Goal: Task Accomplishment & Management: Manage account settings

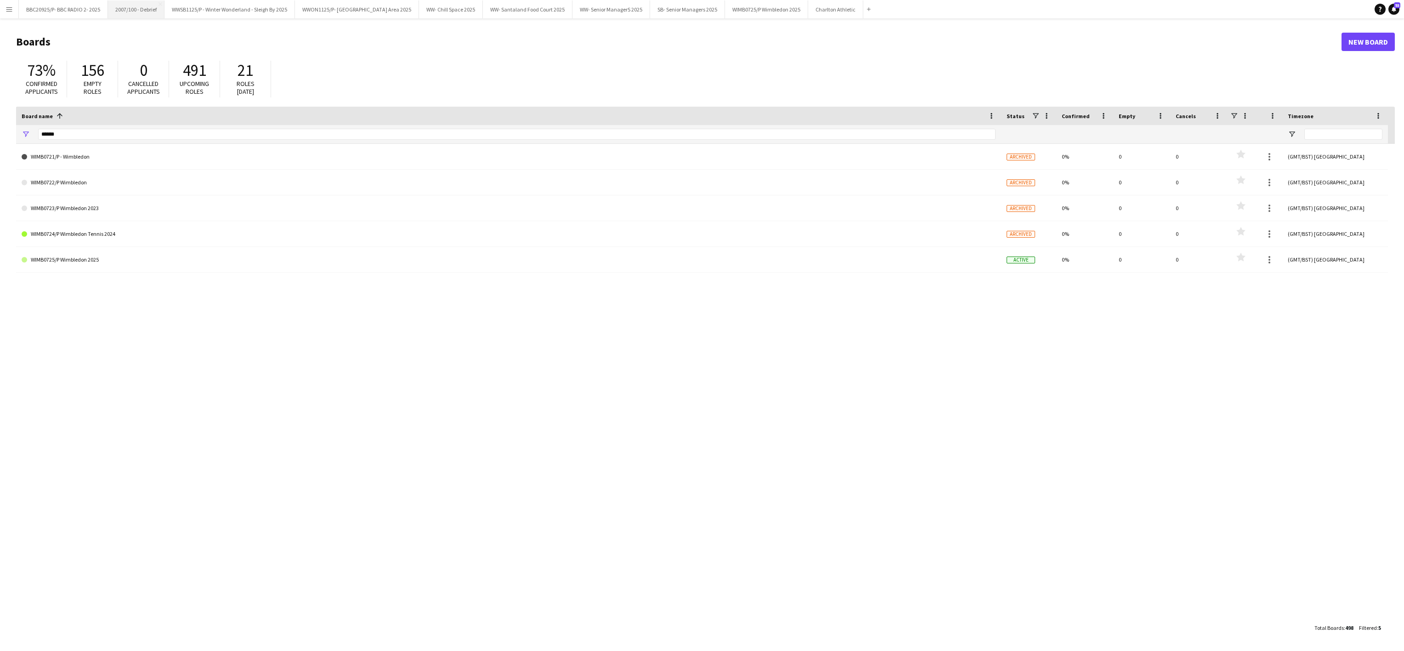
click at [135, 11] on button "2007/100 - Debrief Close" at bounding box center [136, 9] width 57 height 18
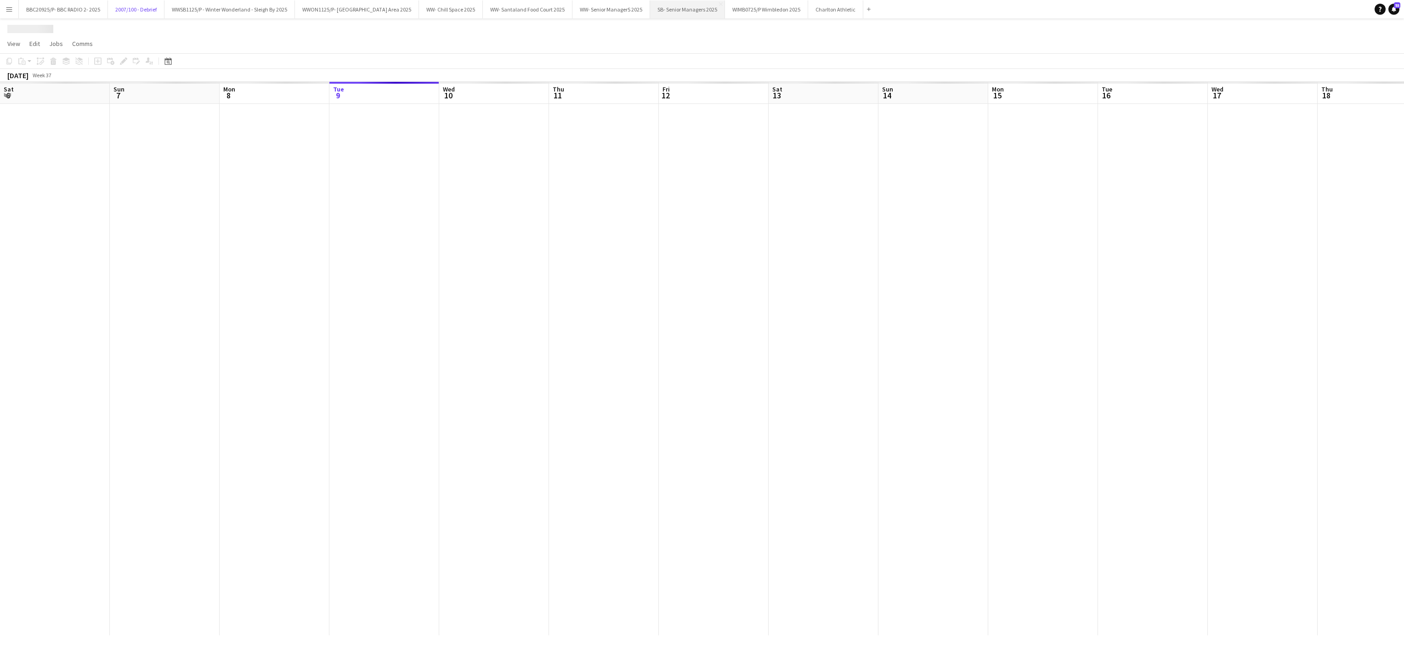
scroll to position [0, 220]
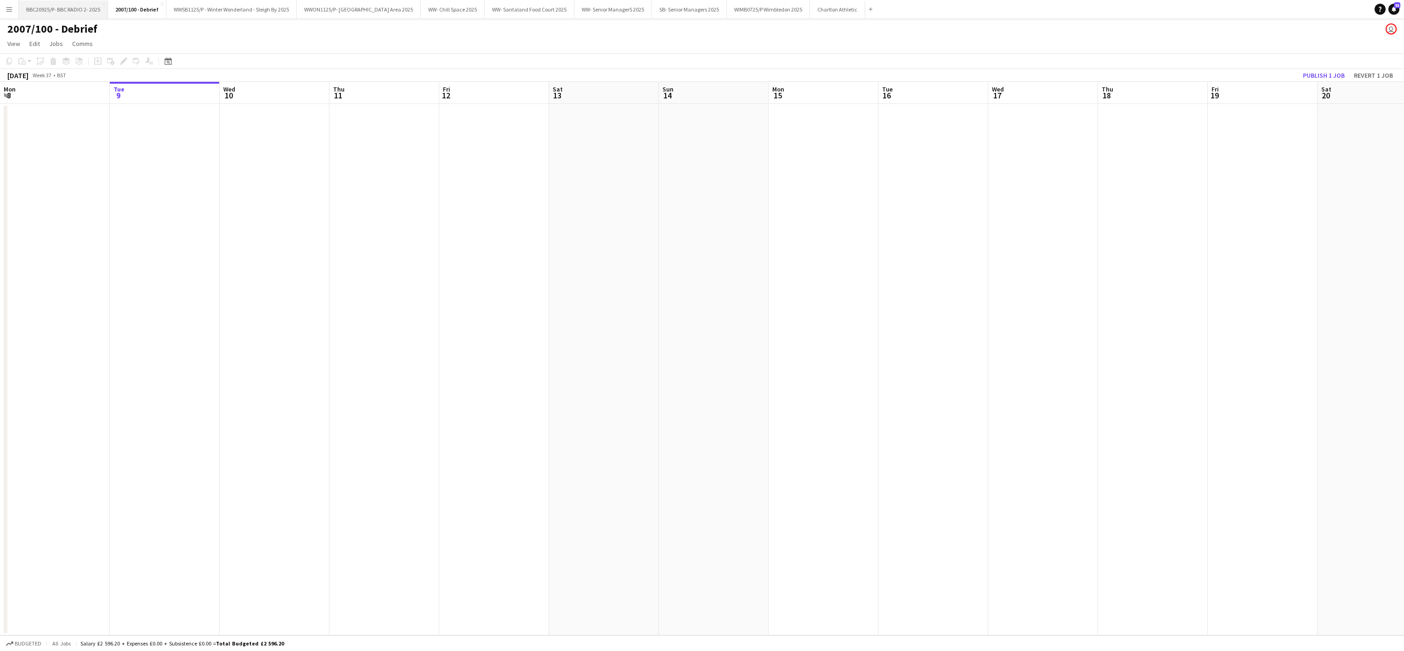
click at [74, 11] on button "BBC20925/P- BBC RADIO 2- 2025 Close" at bounding box center [63, 9] width 89 height 18
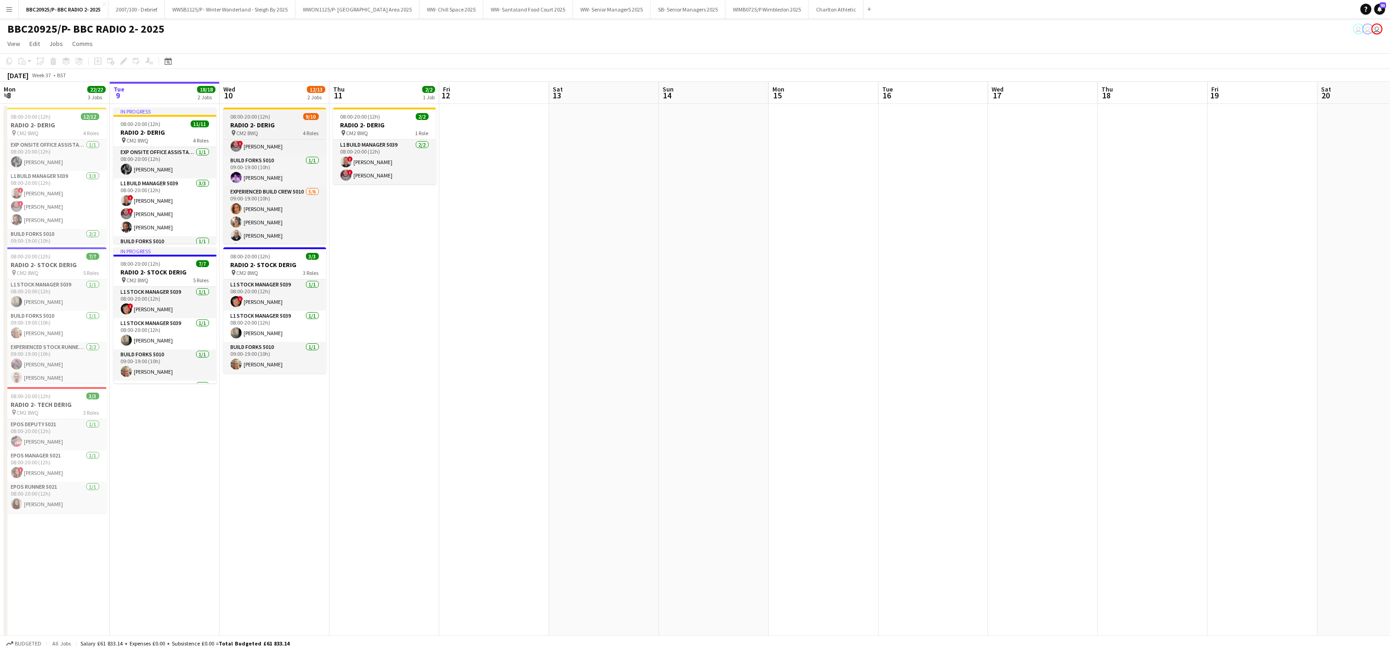
scroll to position [103, 0]
click at [266, 226] on app-card-role "Experienced Build Crew 5010 [DATE] 09:00-19:00 (10h) [PERSON_NAME] [PERSON_NAME…" at bounding box center [274, 195] width 103 height 98
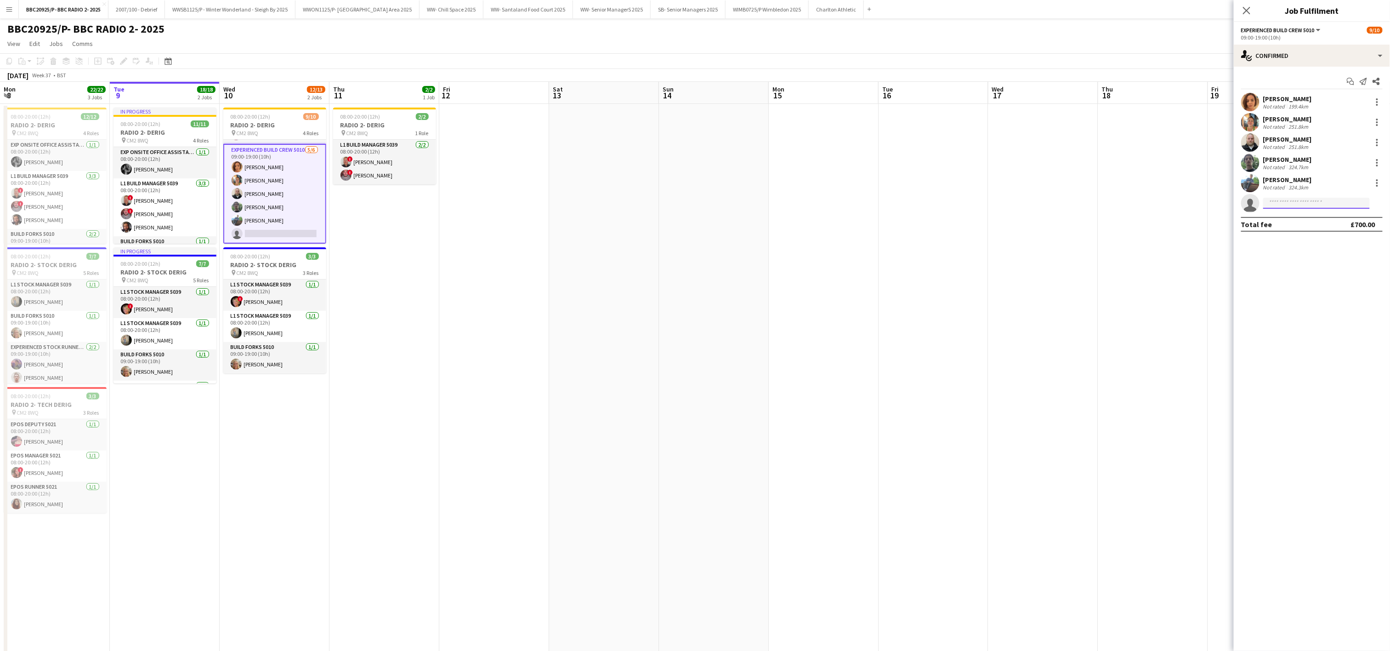
click at [1282, 206] on input at bounding box center [1316, 203] width 107 height 11
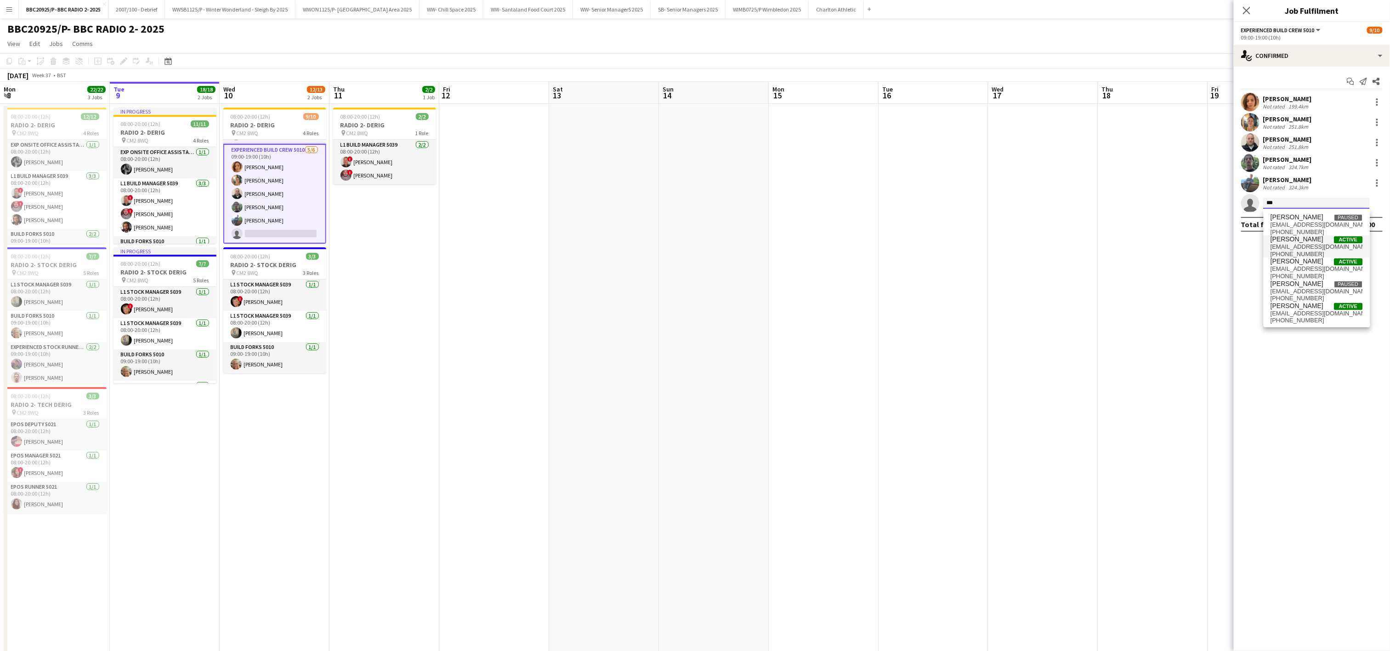
type input "***"
click at [1310, 245] on span "[EMAIL_ADDRESS][DOMAIN_NAME]" at bounding box center [1317, 246] width 92 height 7
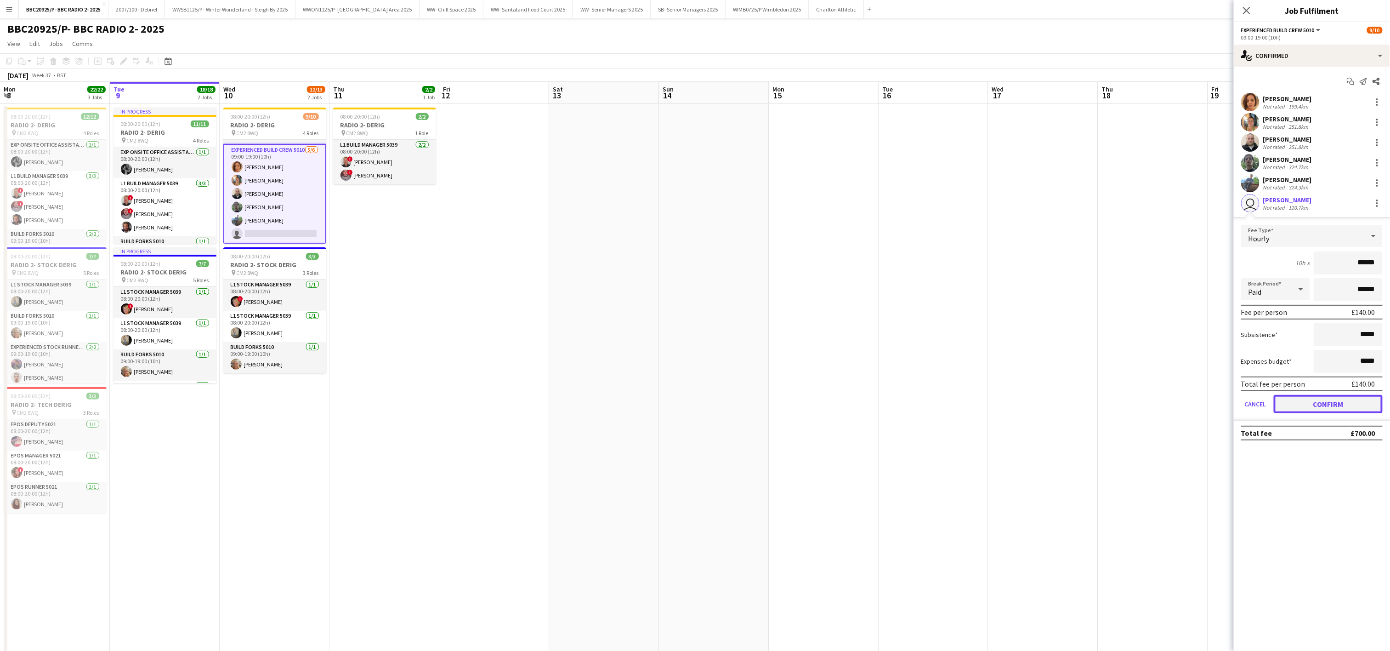
click at [1340, 403] on button "Confirm" at bounding box center [1328, 404] width 109 height 18
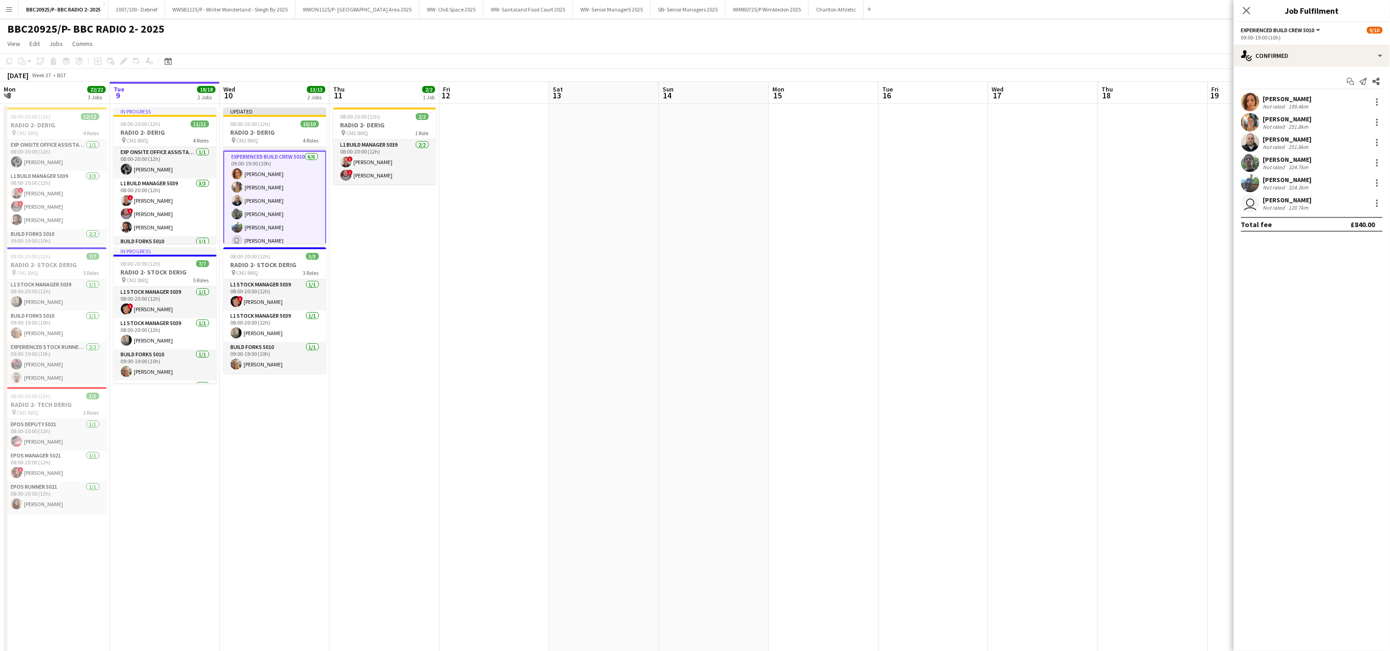
click at [981, 273] on app-date-cell at bounding box center [934, 462] width 110 height 716
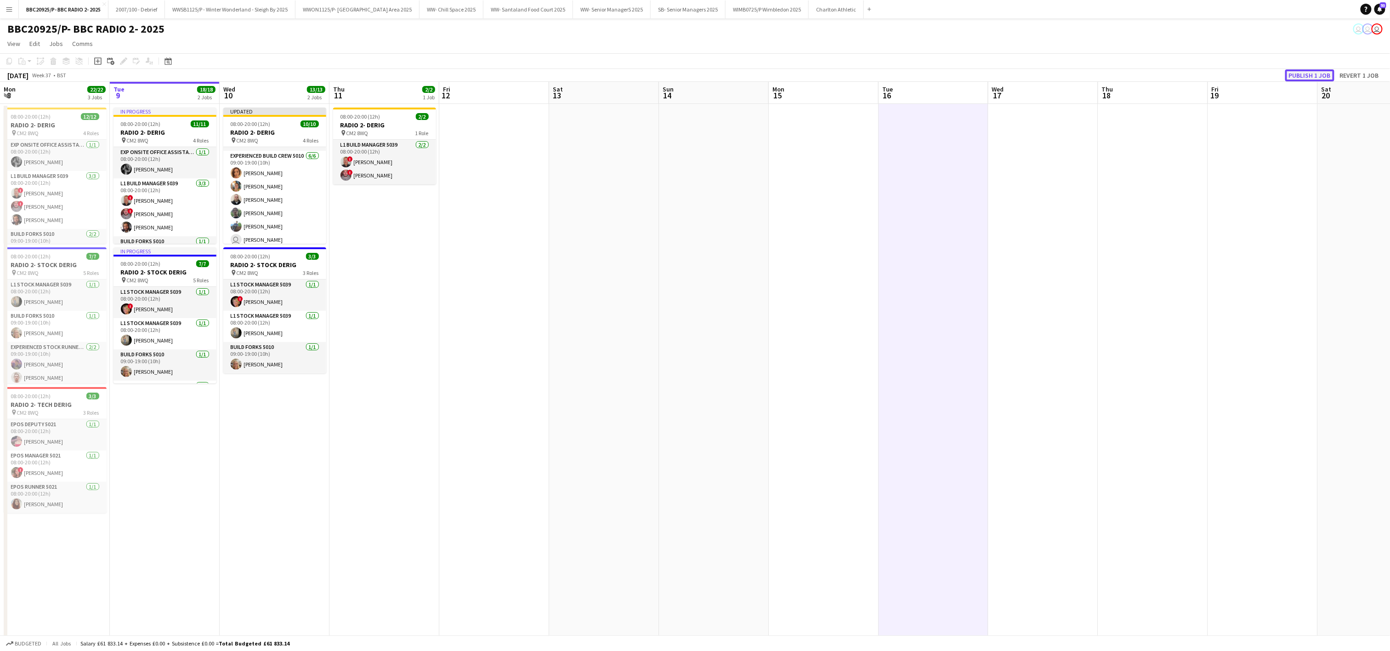
click at [1314, 71] on button "Publish 1 job" at bounding box center [1309, 75] width 49 height 12
